Goal: Navigation & Orientation: Find specific page/section

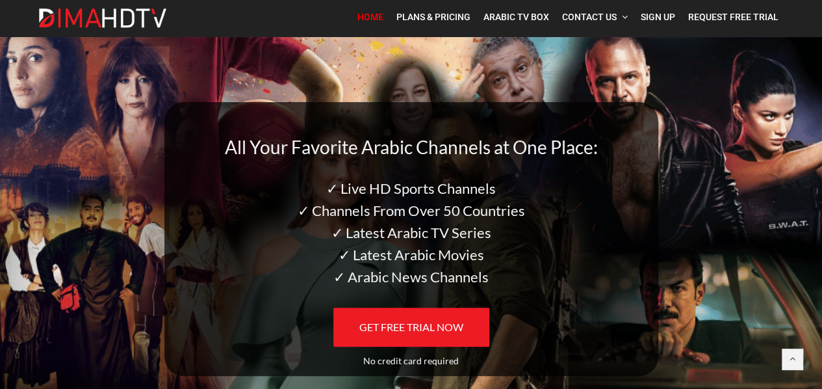
scroll to position [32, 0]
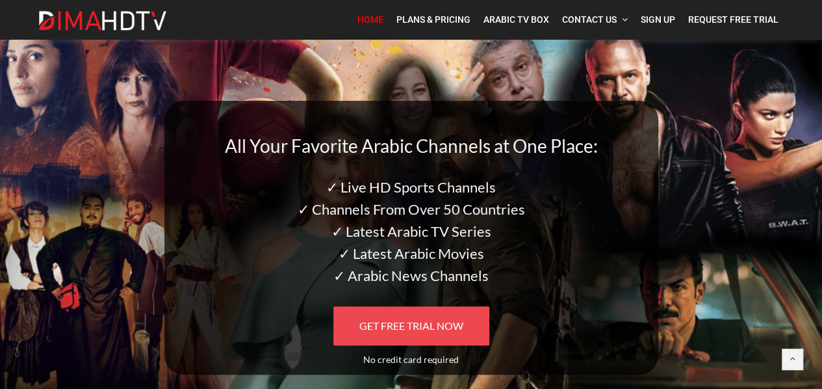
click at [405, 332] on link "GET FREE TRIAL NOW" at bounding box center [411, 325] width 156 height 39
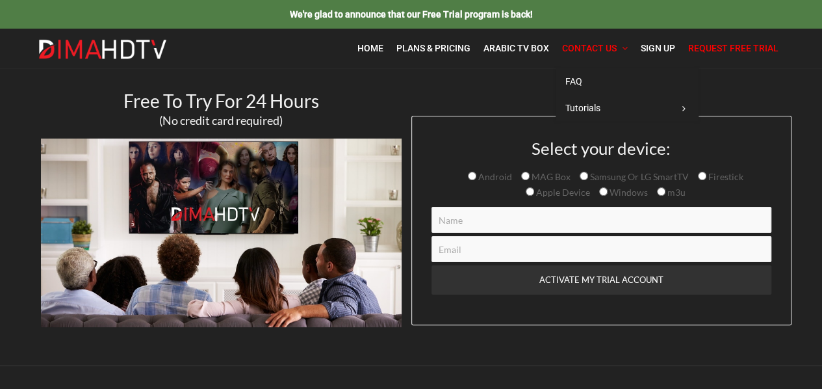
click at [594, 44] on span "Contact Us" at bounding box center [589, 48] width 55 height 10
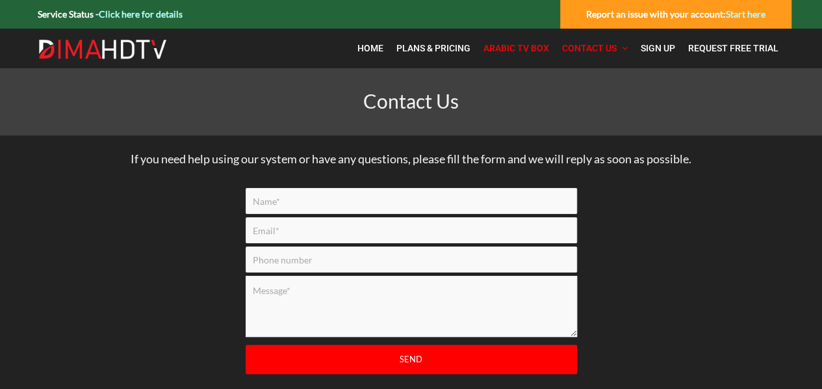
click at [533, 50] on span "Arabic TV Box" at bounding box center [516, 48] width 66 height 10
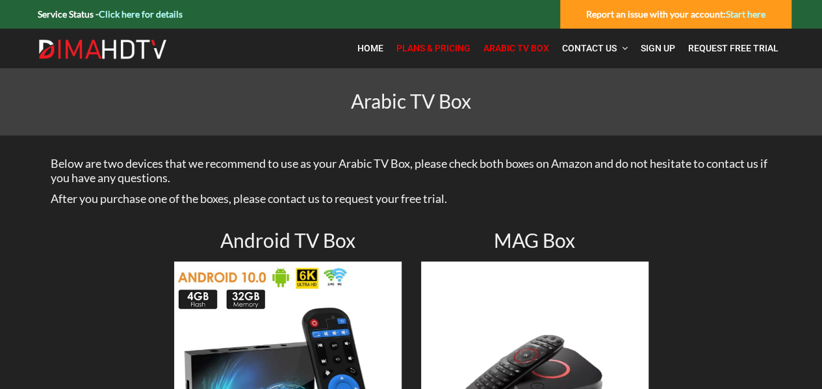
click at [435, 47] on span "Plans & Pricing" at bounding box center [433, 48] width 74 height 10
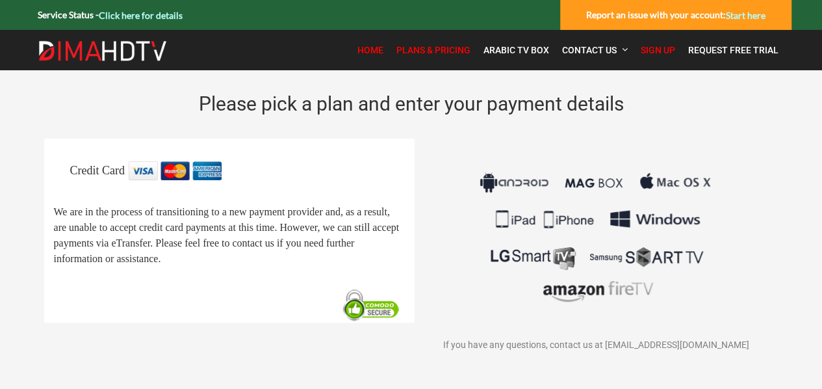
click at [374, 47] on span "Home" at bounding box center [370, 50] width 26 height 10
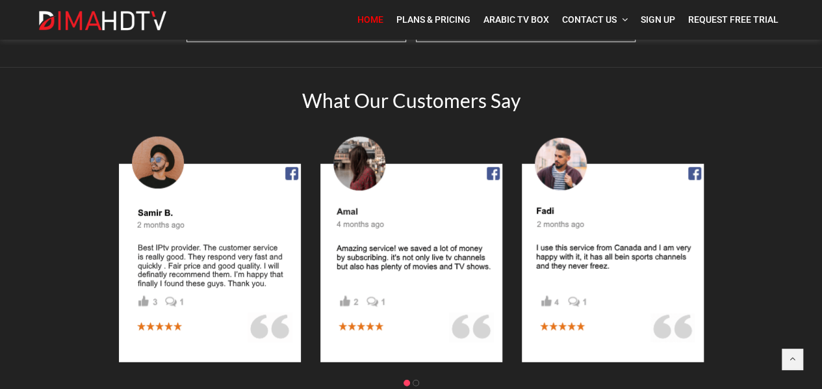
scroll to position [1834, 0]
